Goal: Communication & Community: Answer question/provide support

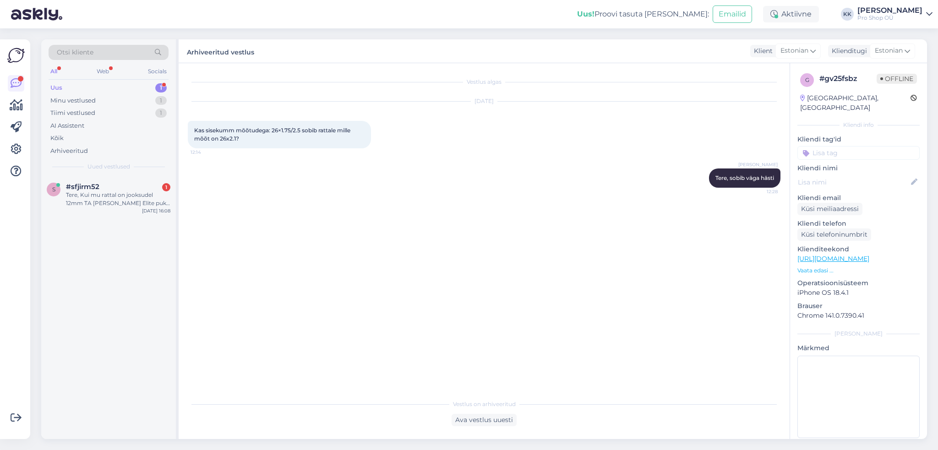
click at [111, 196] on div "Tere, Kui mu rattal on jooksudel 12mm TA [PERSON_NAME] Elite pukil on 5mmQR kii…" at bounding box center [118, 199] width 104 height 16
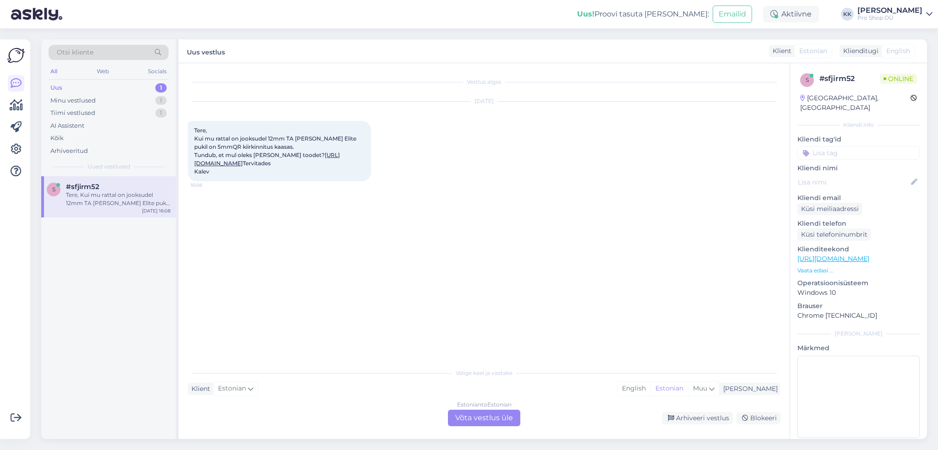
click at [463, 419] on div "Estonian to Estonian Võta vestlus üle" at bounding box center [484, 418] width 72 height 16
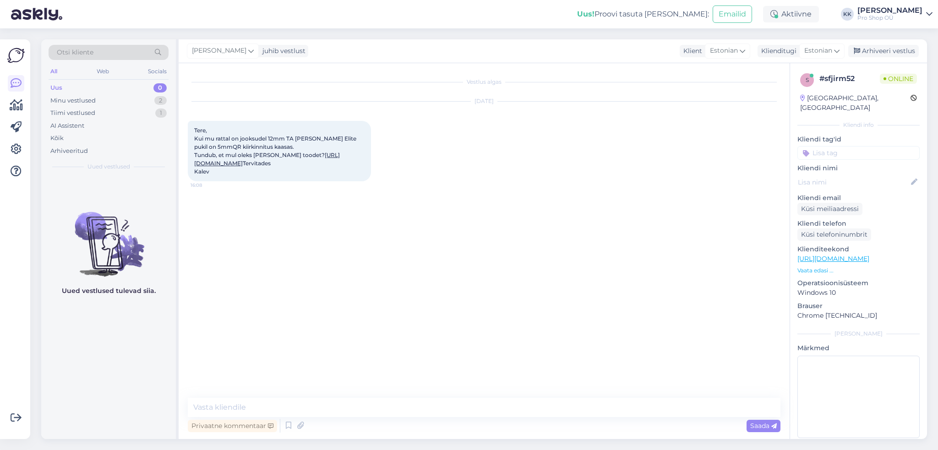
click at [288, 162] on link "[URL][DOMAIN_NAME]" at bounding box center [267, 159] width 146 height 15
click at [279, 407] on textarea at bounding box center [484, 407] width 593 height 19
type textarea "Tere, just nimelt :)"
click at [378, 408] on textarea at bounding box center [484, 407] width 593 height 19
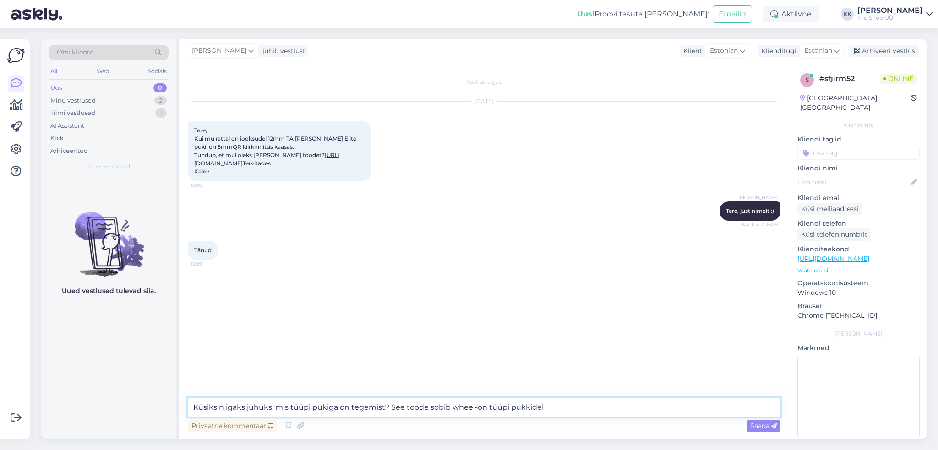
type textarea "Küsiksin igaks juhuks, mis tüüpi pukiga on tegemist? See toode sobib wheel-on t…"
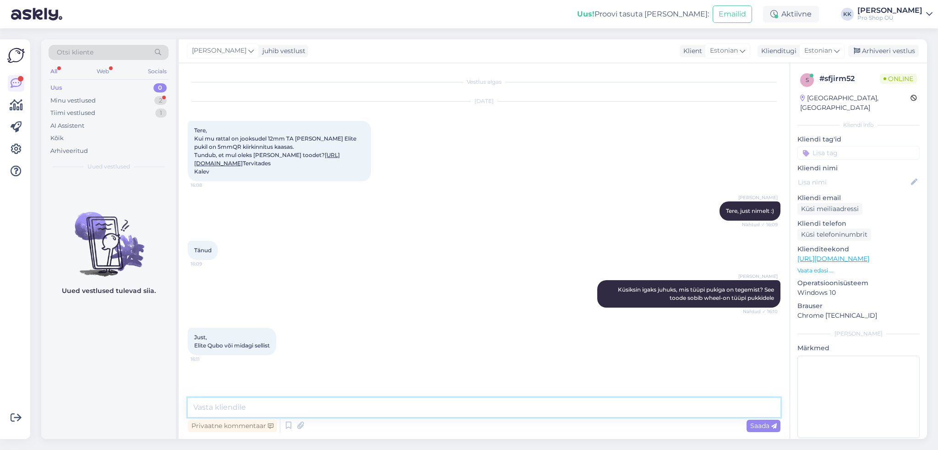
click at [390, 404] on textarea at bounding box center [484, 407] width 593 height 19
type textarea "Hästi, siis see [PERSON_NAME] sobib :)"
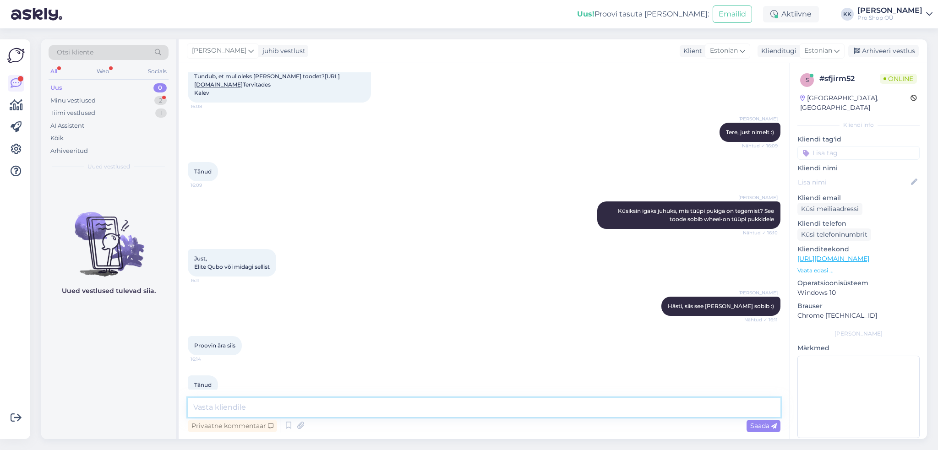
scroll to position [118, 0]
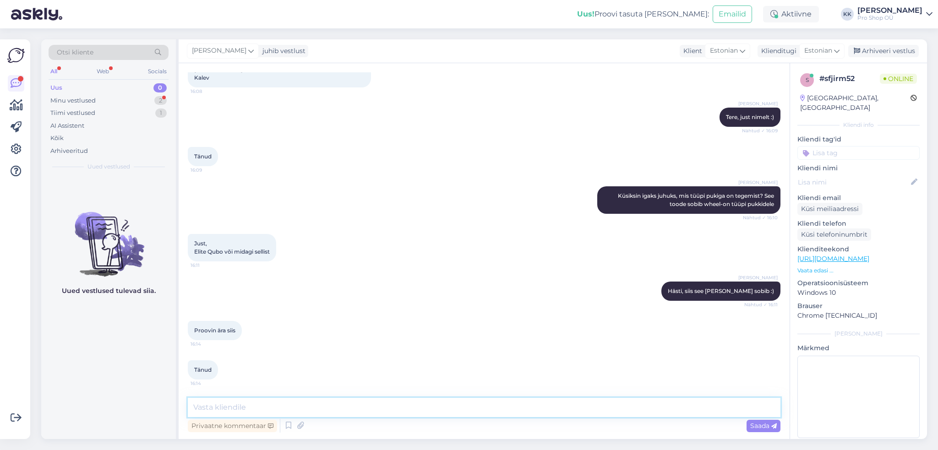
click at [357, 406] on textarea at bounding box center [484, 407] width 593 height 19
type textarea "Palun-palun!"
